Goal: Find specific page/section: Find specific page/section

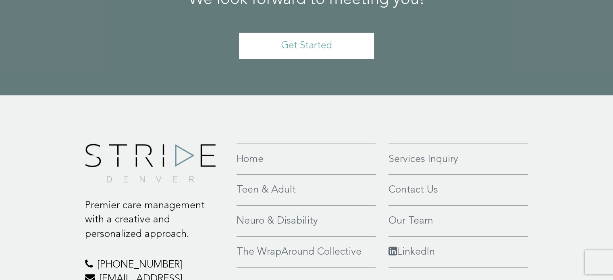
scroll to position [1905, 0]
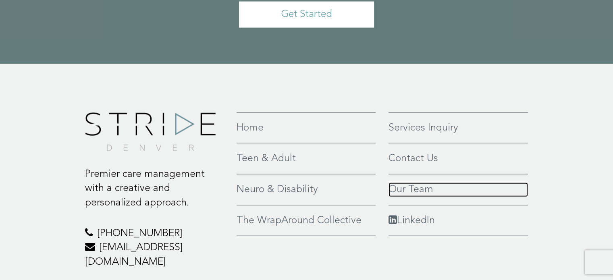
click at [418, 182] on link "Our Team" at bounding box center [458, 189] width 140 height 14
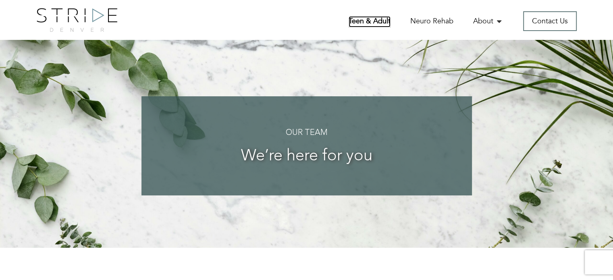
click at [361, 20] on link "Teen & Adult" at bounding box center [369, 21] width 42 height 11
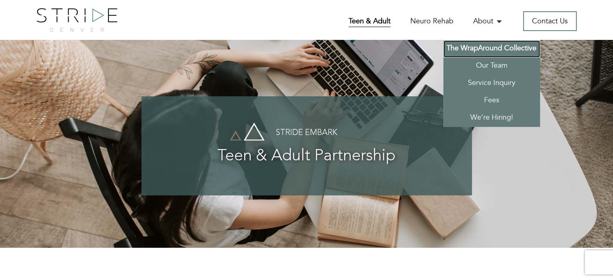
click at [509, 50] on link "The WrapAround Collective" at bounding box center [491, 48] width 97 height 17
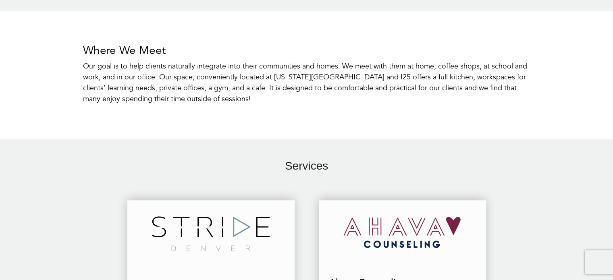
scroll to position [721, 0]
